Goal: Task Accomplishment & Management: Manage account settings

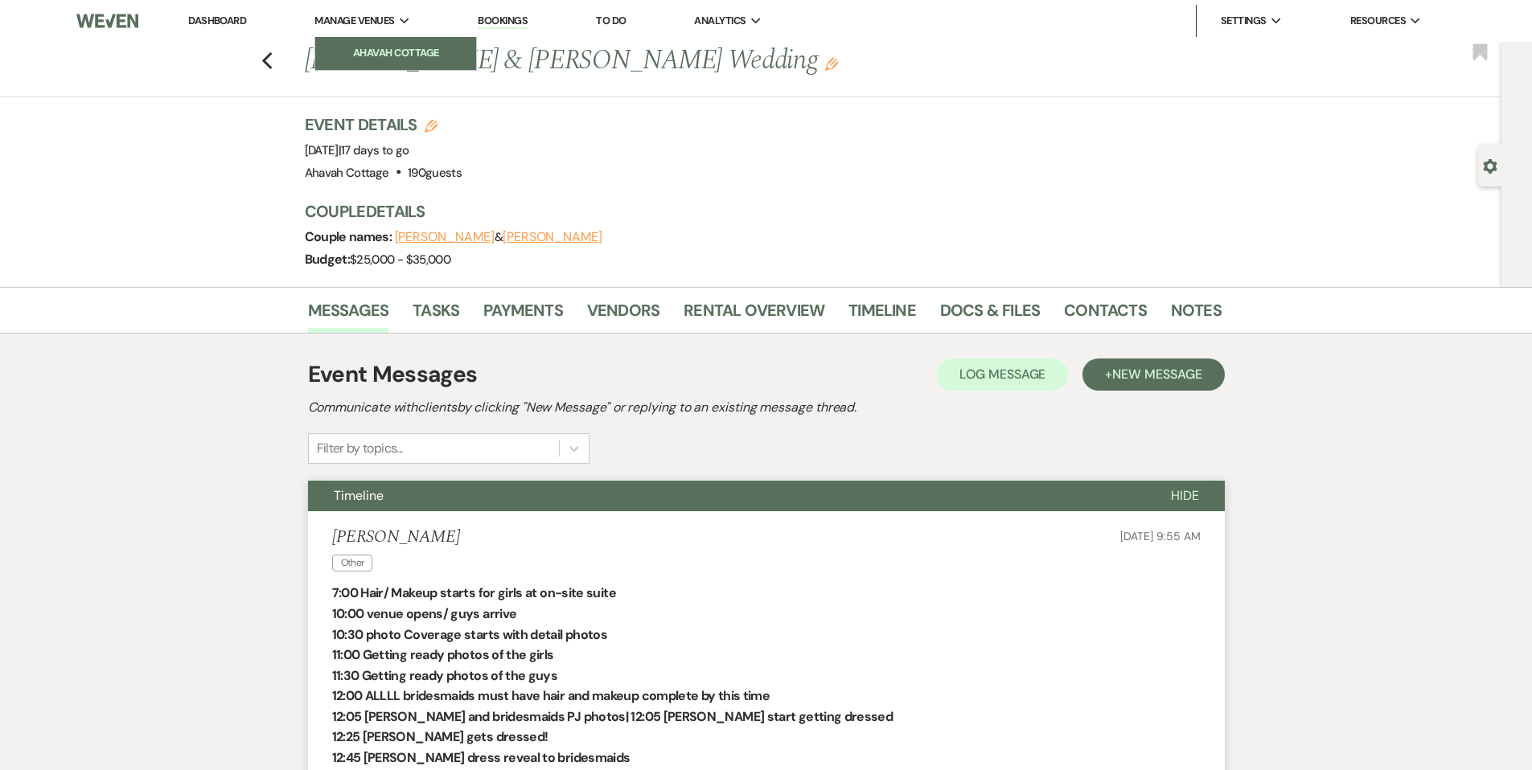
click at [373, 49] on li "Ahavah Cottage" at bounding box center [395, 53] width 145 height 16
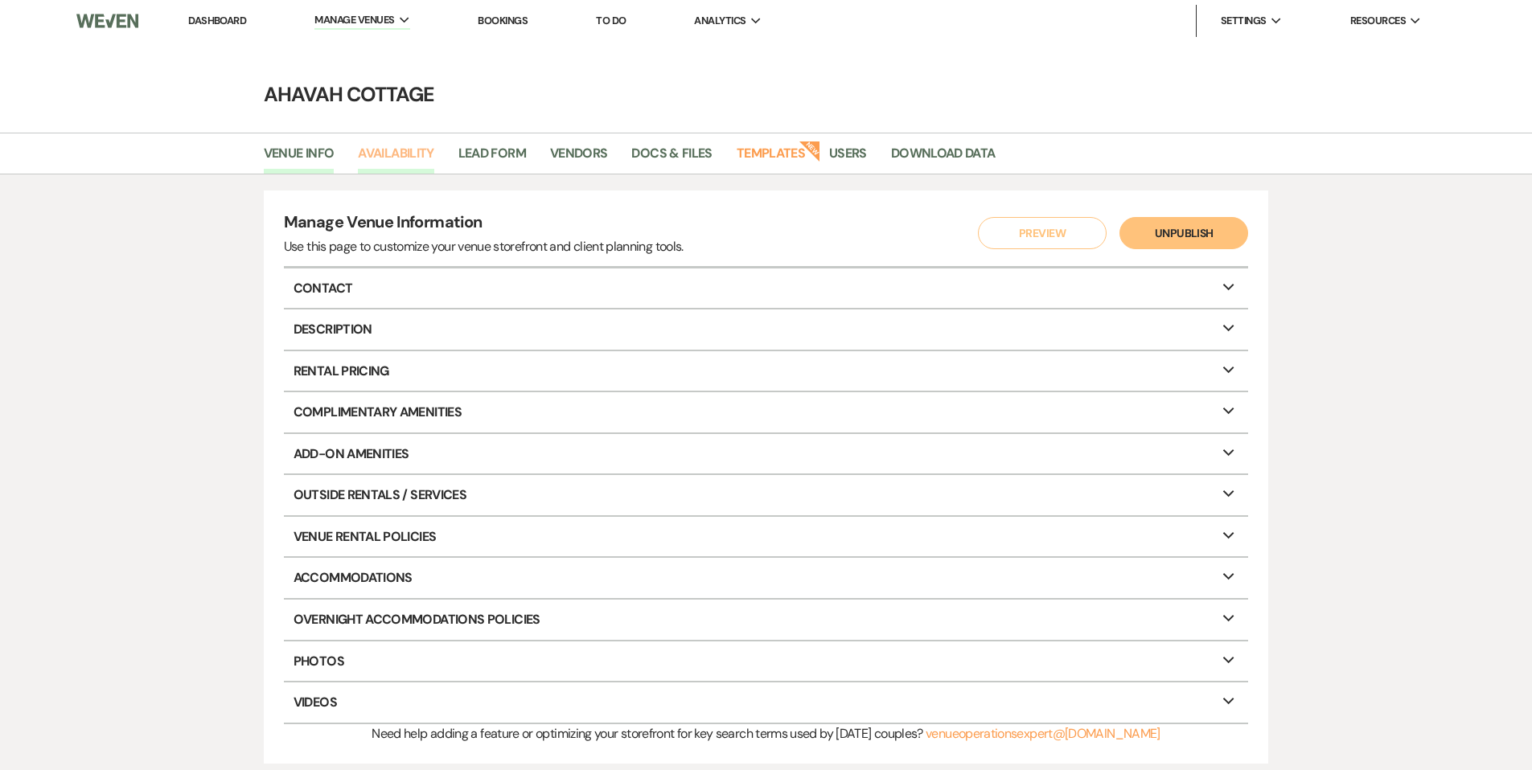
click at [384, 158] on link "Availability" at bounding box center [396, 158] width 76 height 31
select select "3"
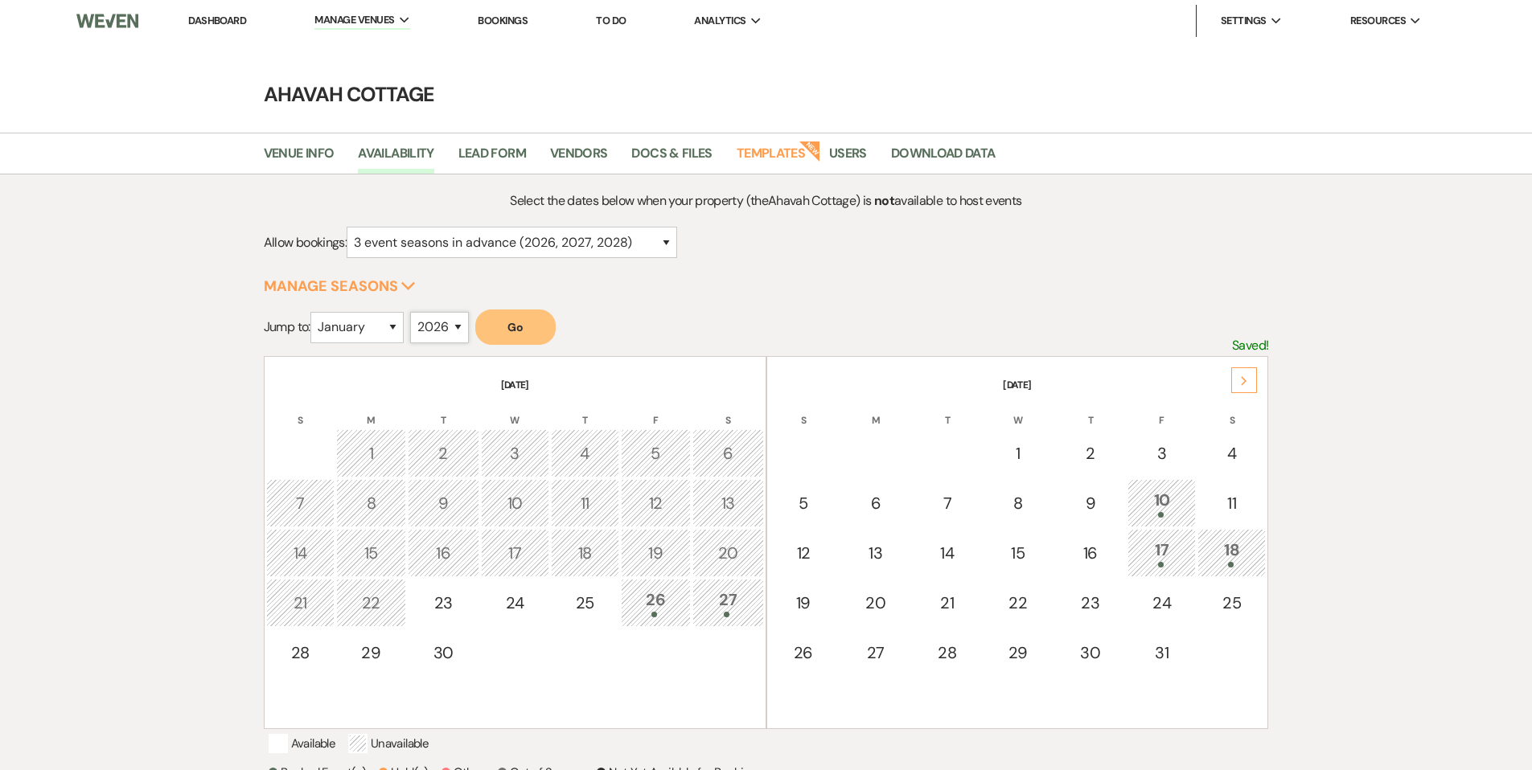
click at [462, 325] on select "2025 2026 2027 2028 2029" at bounding box center [439, 327] width 59 height 31
select select "2027"
click at [414, 312] on select "2025 2026 2027 2028 2029" at bounding box center [439, 327] width 59 height 31
click at [393, 321] on select "January February March April May June July August September October November De…" at bounding box center [356, 327] width 93 height 31
select select "10"
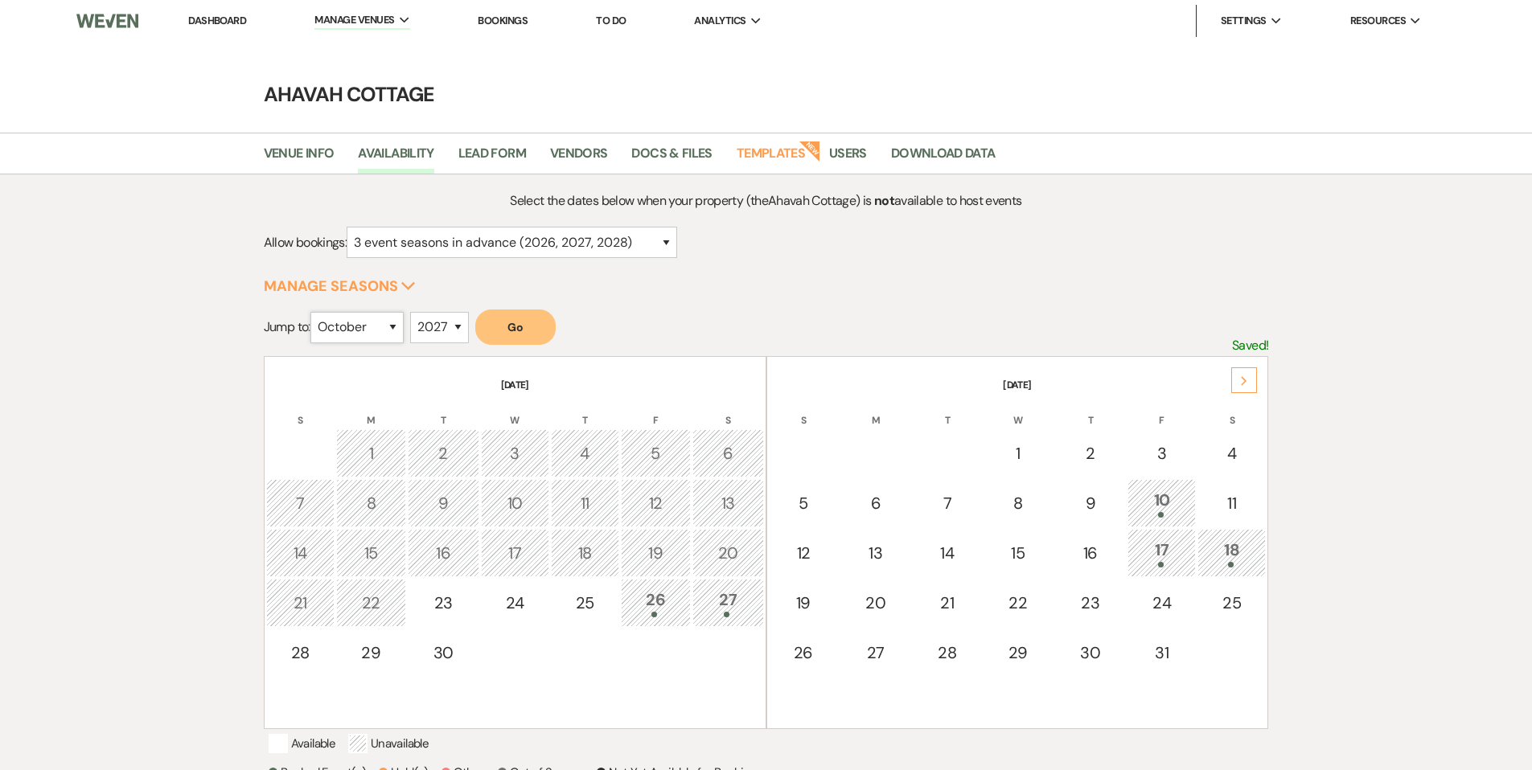
click at [314, 312] on select "January February March April May June July August September October November De…" at bounding box center [356, 327] width 93 height 31
click at [524, 333] on button "Go" at bounding box center [515, 327] width 80 height 35
